Goal: Transaction & Acquisition: Purchase product/service

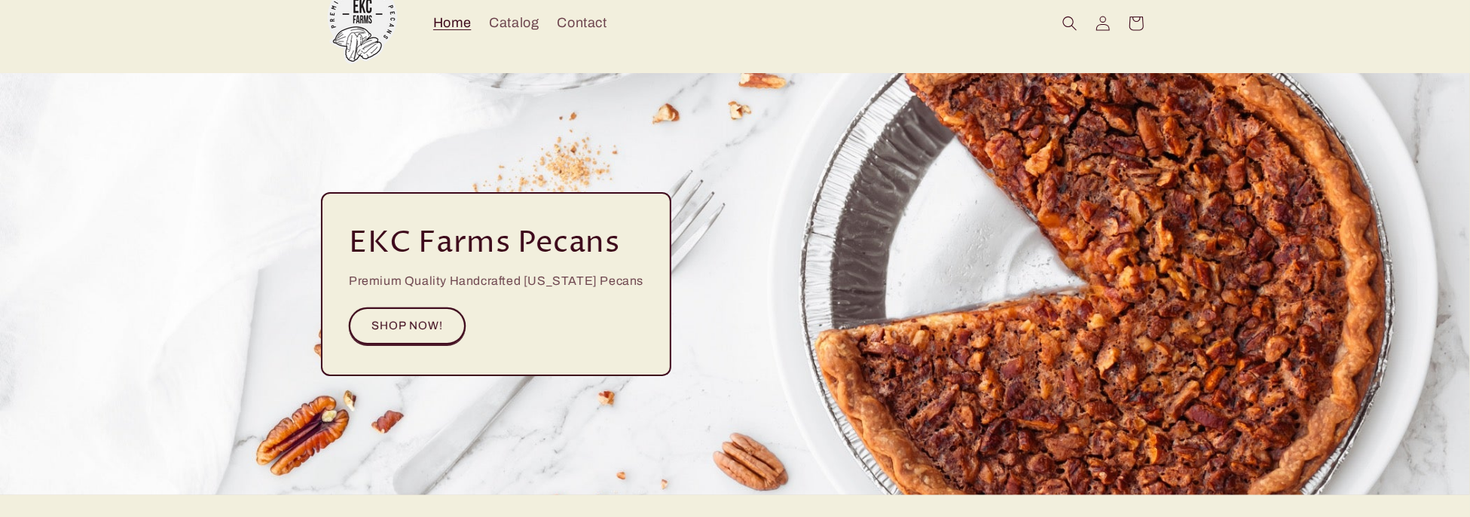
scroll to position [75, 0]
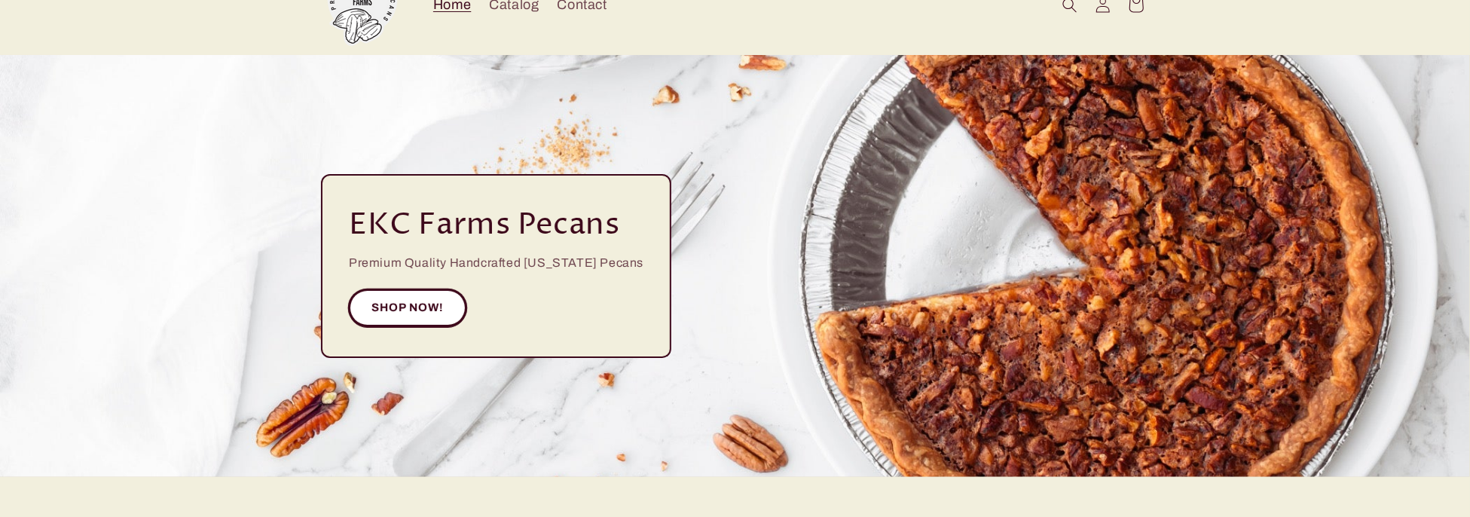
click at [442, 304] on link "SHOP NOW!" at bounding box center [408, 307] width 118 height 37
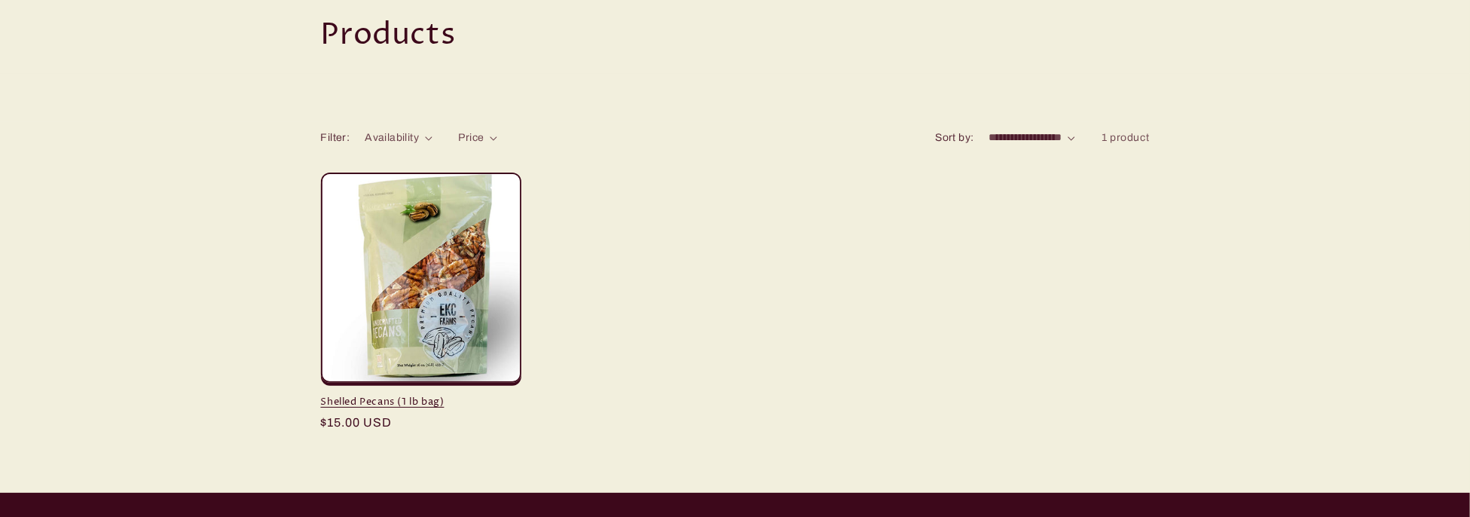
scroll to position [151, 0]
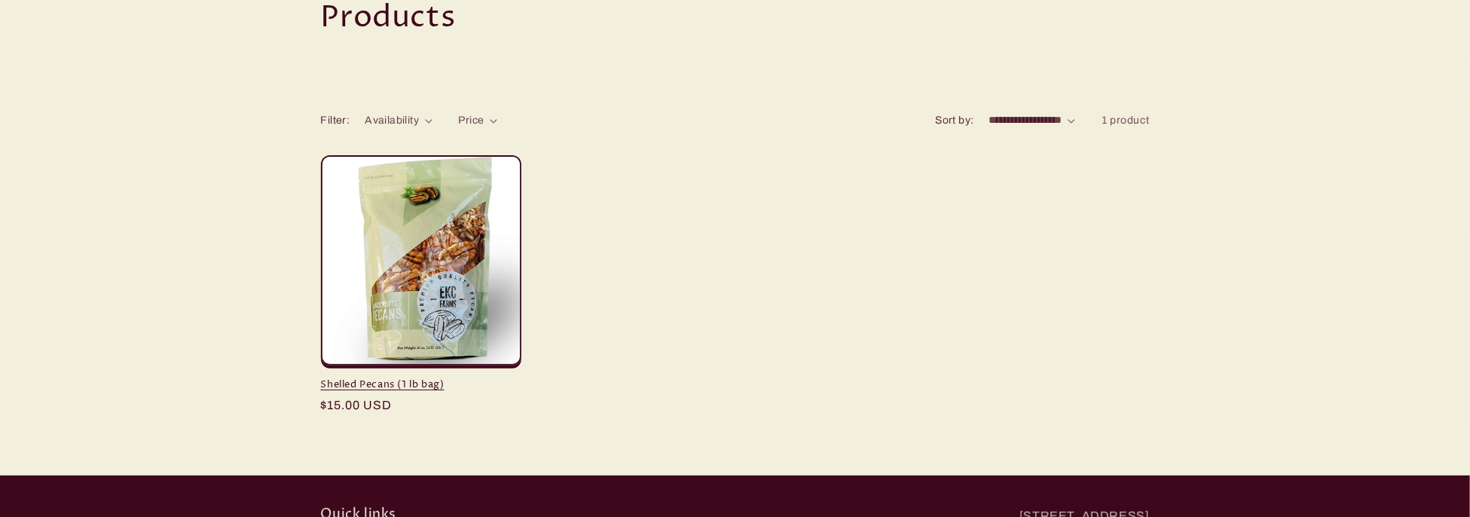
click at [483, 378] on link "Shelled Pecans (1 lb bag)" at bounding box center [421, 384] width 200 height 13
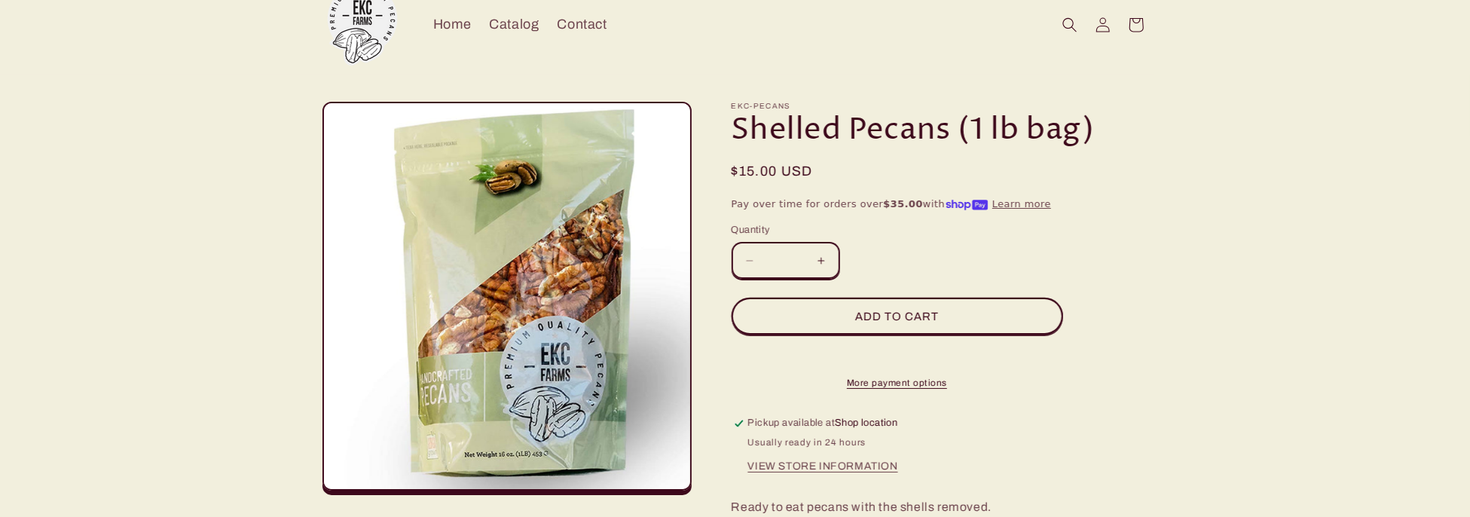
scroll to position [75, 0]
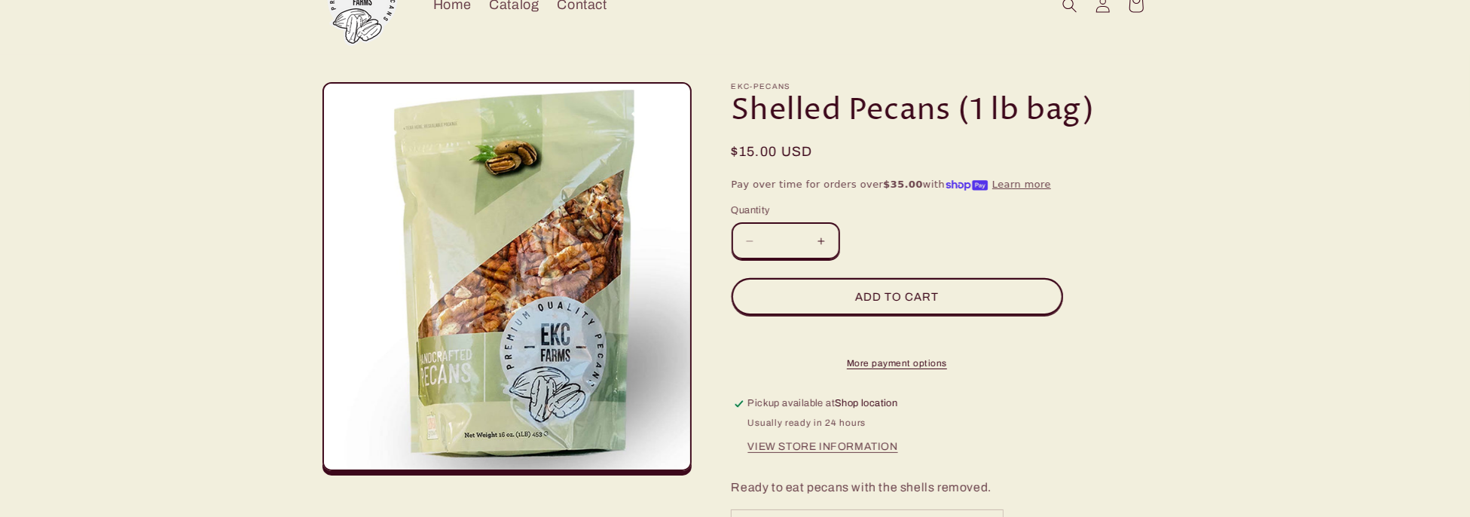
click at [826, 242] on button "Increase quantity for Shelled Pecans (1 lb bag)" at bounding box center [821, 240] width 34 height 37
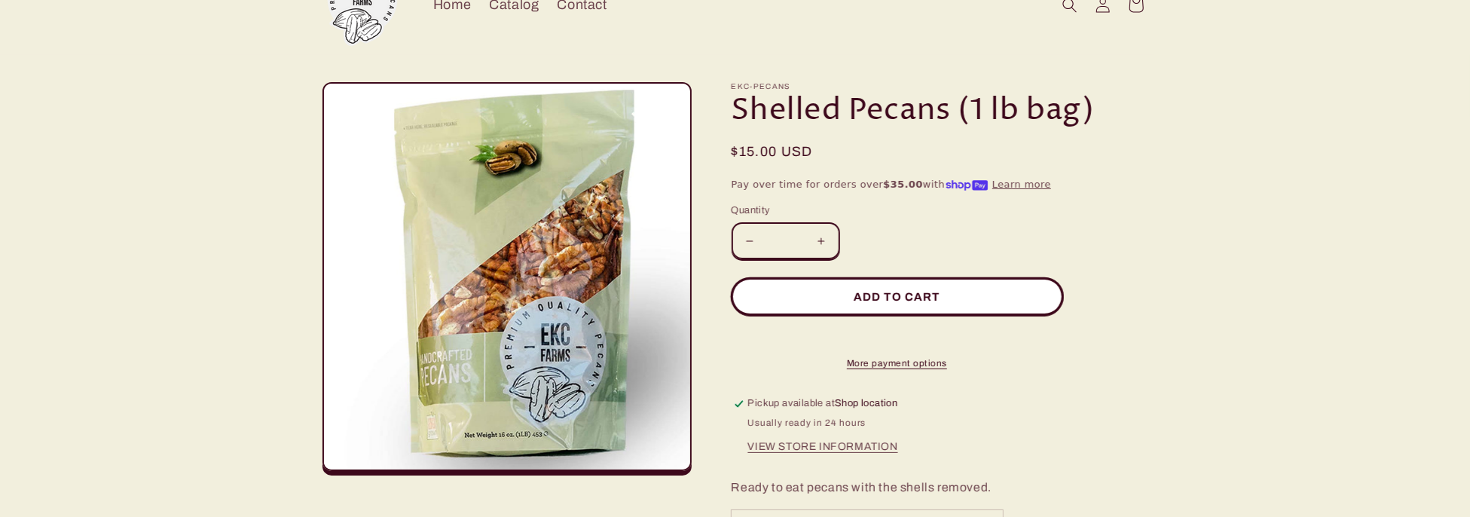
click at [1052, 295] on button "Add to cart" at bounding box center [896, 296] width 331 height 37
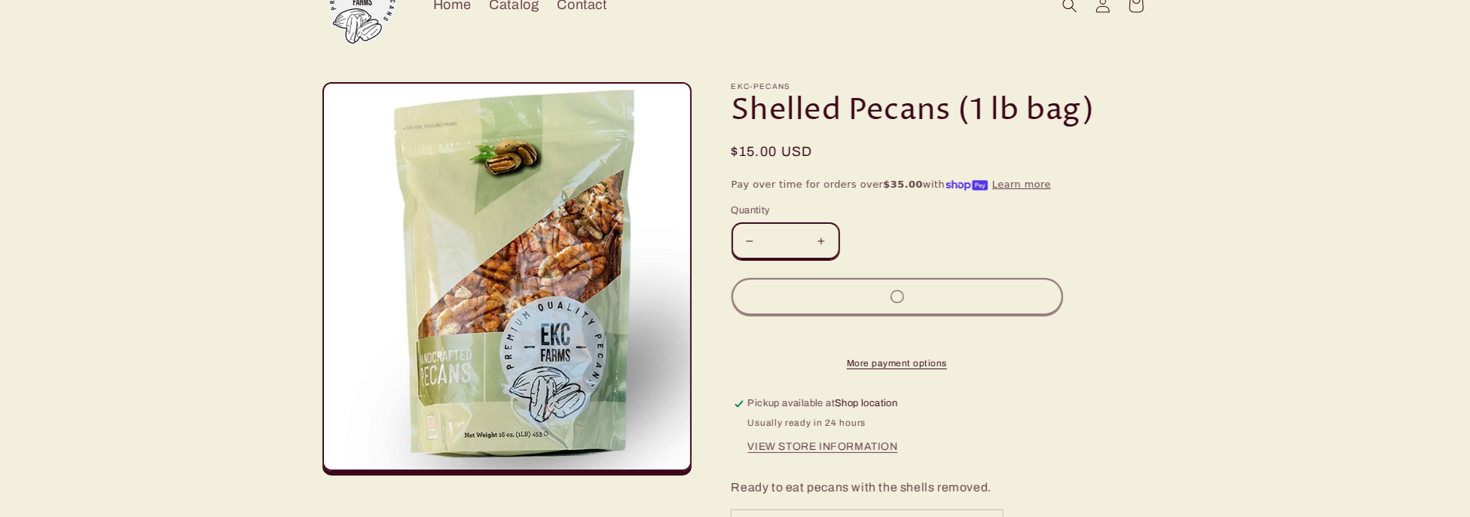
type input "*"
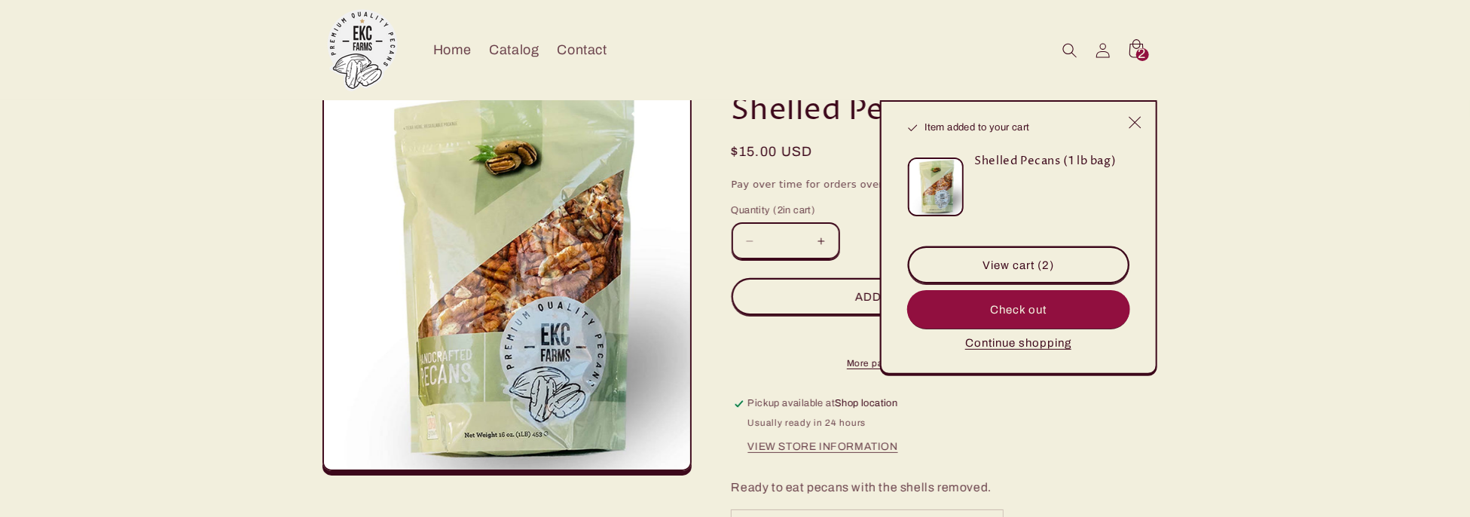
click at [1019, 312] on button "Check out" at bounding box center [1018, 309] width 221 height 37
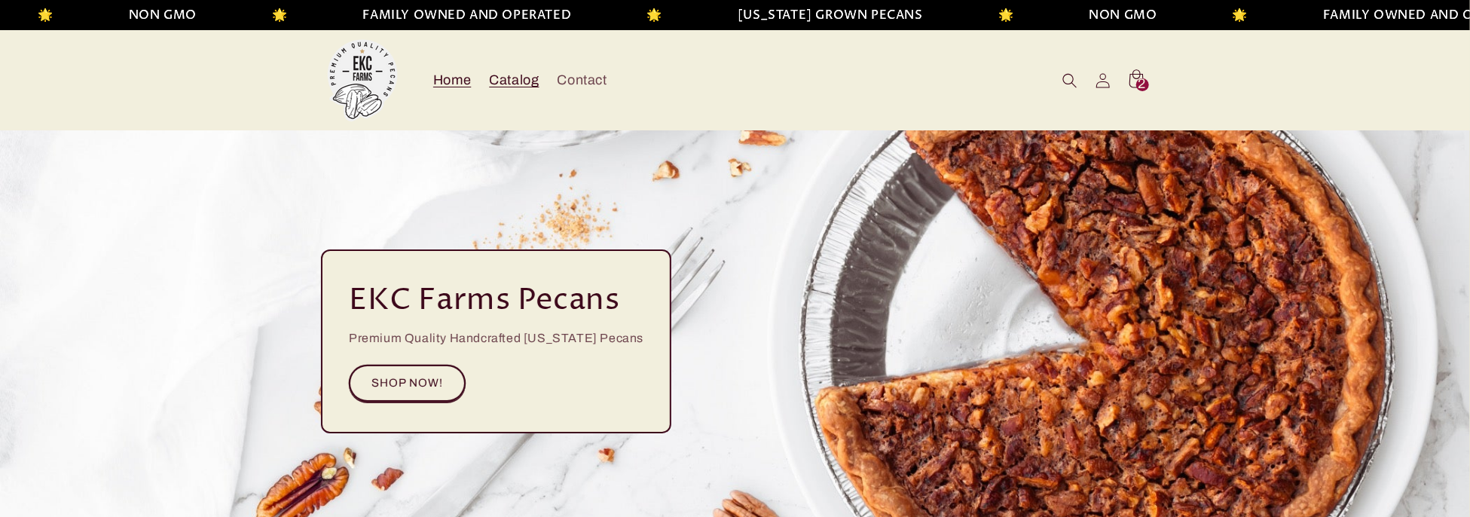
click at [507, 76] on span "Catalog" at bounding box center [514, 80] width 50 height 17
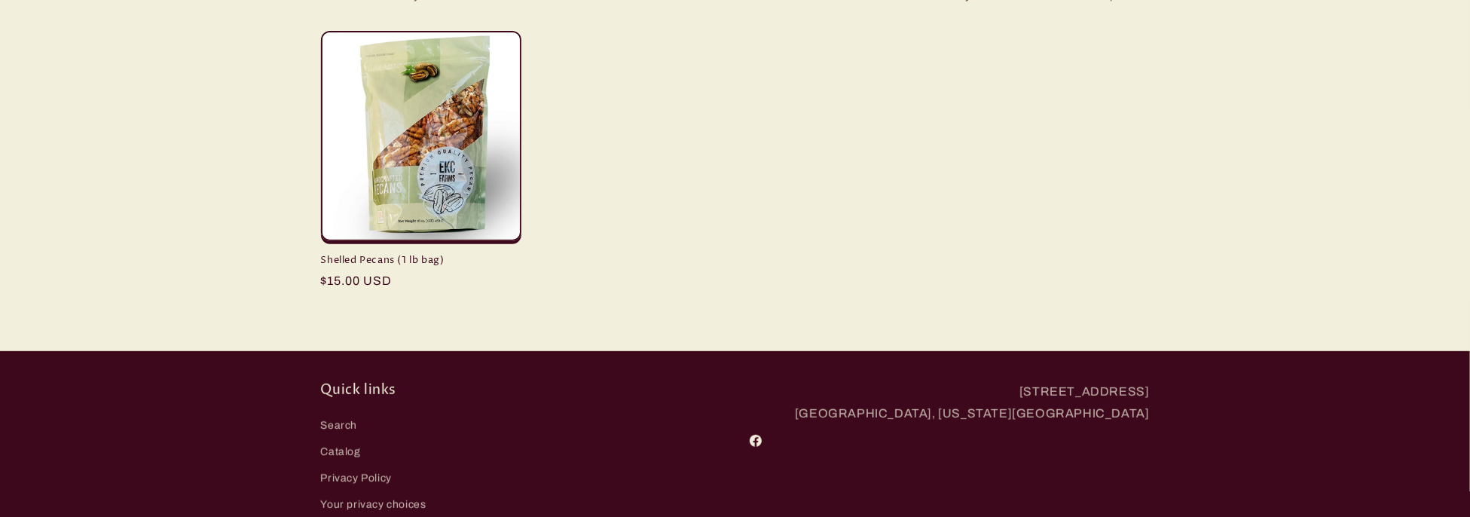
scroll to position [301, 0]
